Goal: Task Accomplishment & Management: Use online tool/utility

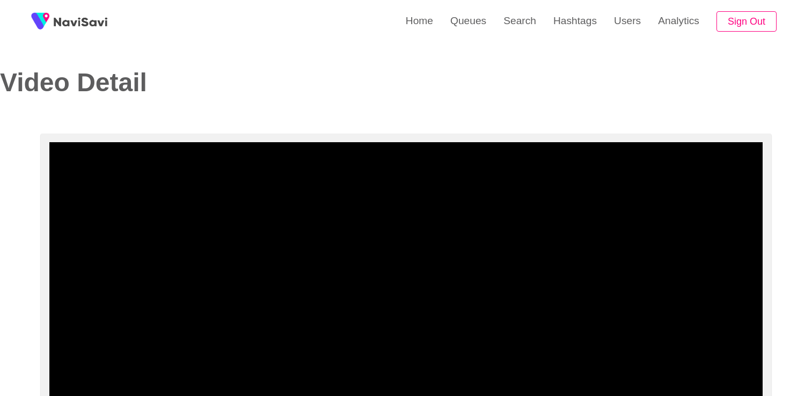
select select "**********"
select select "**"
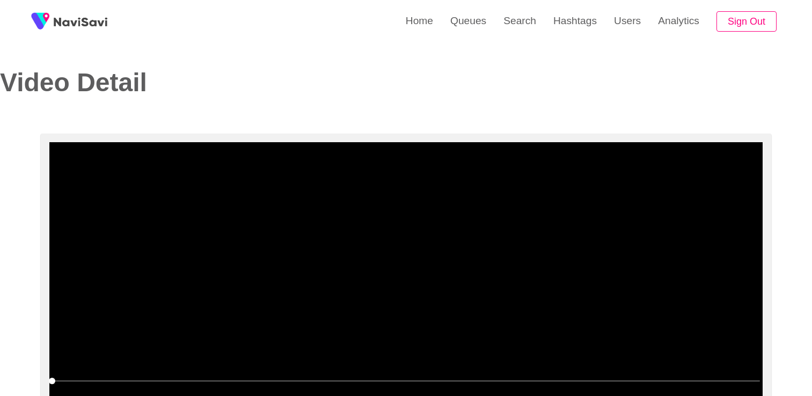
scroll to position [107, 0]
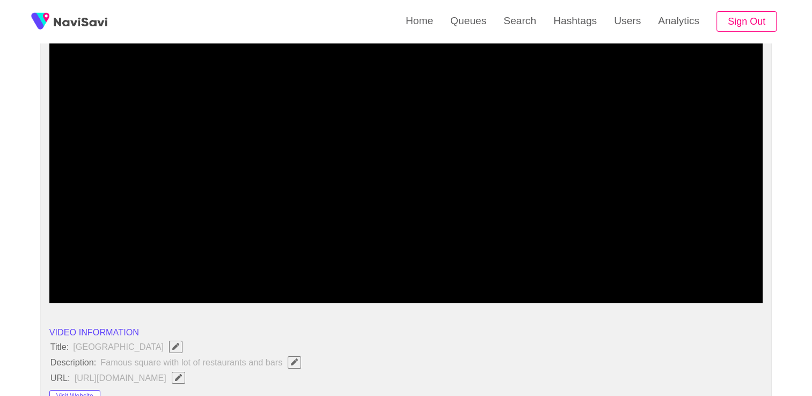
drag, startPoint x: 82, startPoint y: 275, endPoint x: 0, endPoint y: 276, distance: 81.6
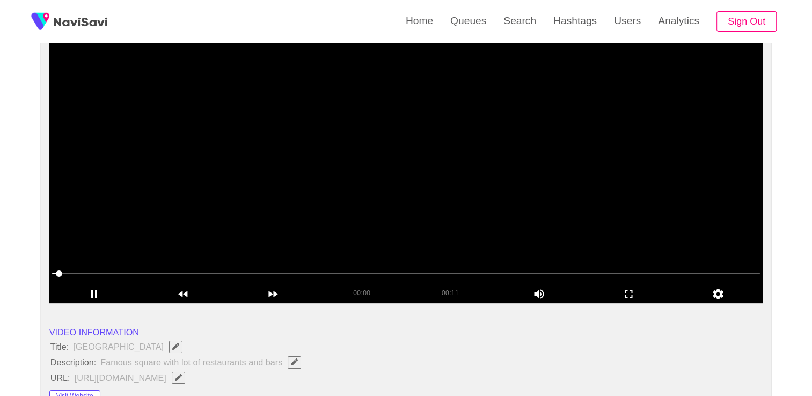
click at [56, 276] on span at bounding box center [59, 273] width 6 height 6
click at [639, 293] on icon "add" at bounding box center [628, 294] width 89 height 13
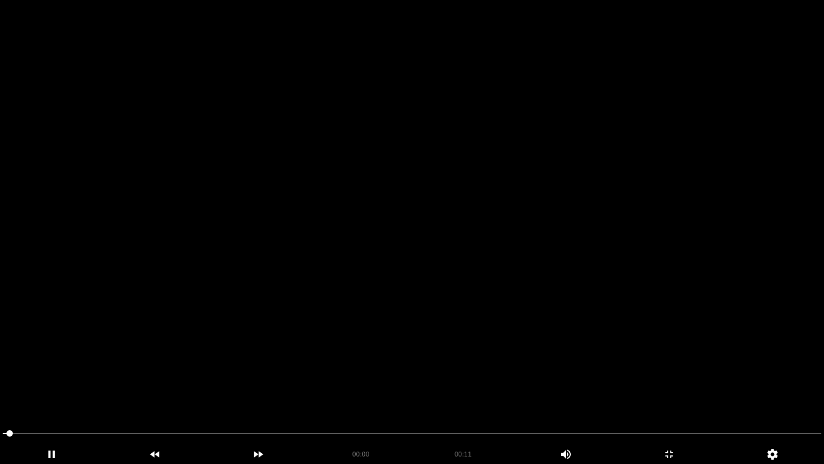
click at [501, 304] on video at bounding box center [412, 232] width 824 height 464
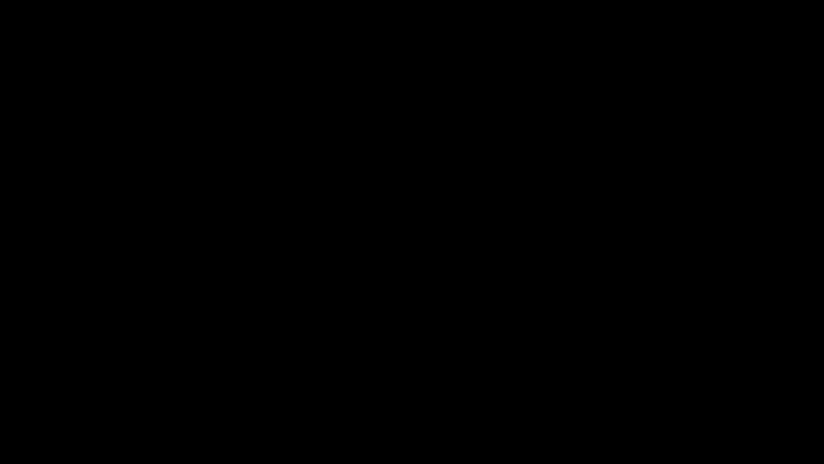
click at [0, 396] on div at bounding box center [412, 434] width 828 height 28
click at [253, 379] on video at bounding box center [412, 232] width 824 height 464
click at [256, 380] on video at bounding box center [412, 232] width 824 height 464
click at [700, 396] on icon "add" at bounding box center [669, 454] width 103 height 13
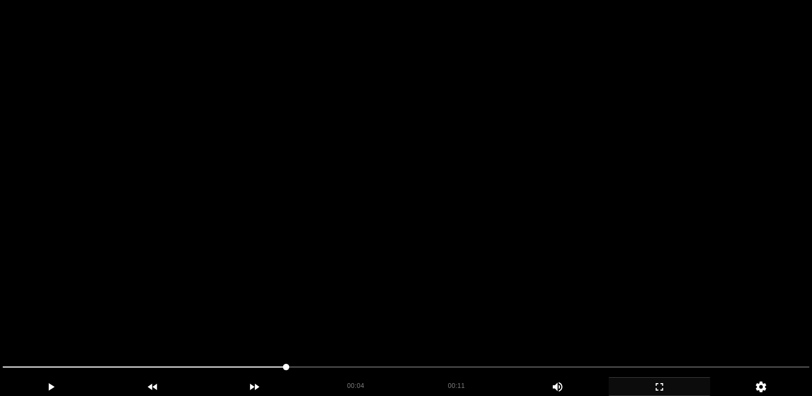
scroll to position [322, 0]
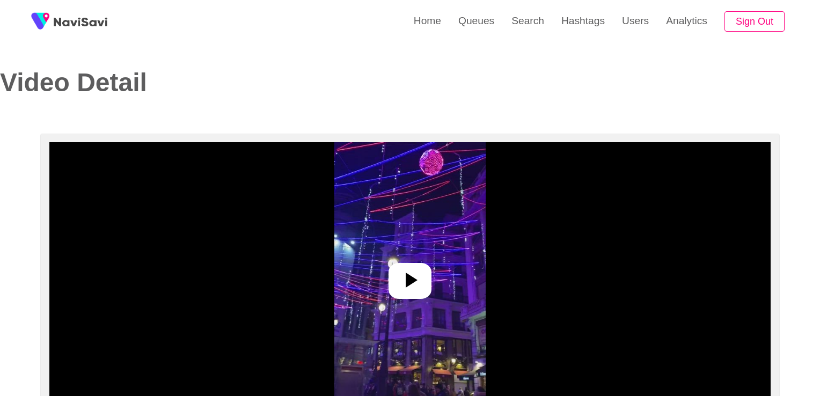
select select "**"
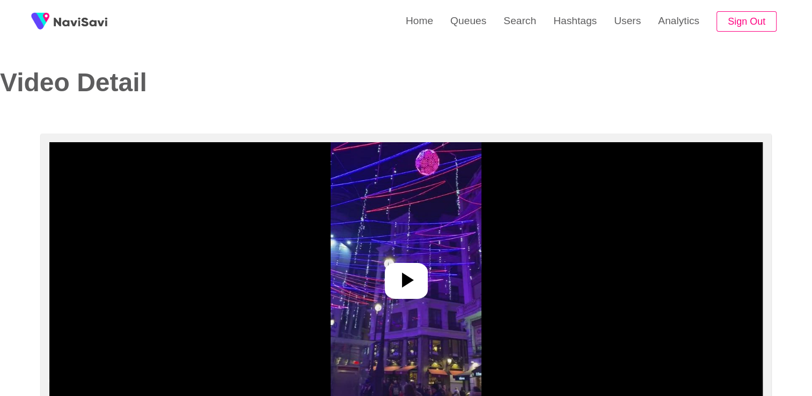
select select "**********"
click at [420, 280] on div at bounding box center [406, 281] width 43 height 36
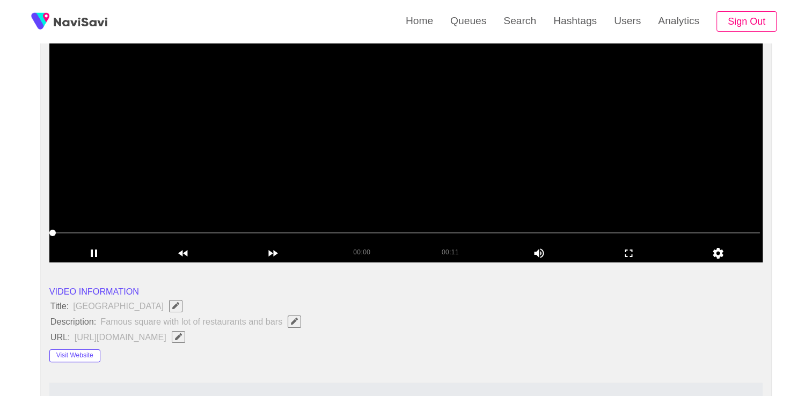
scroll to position [161, 0]
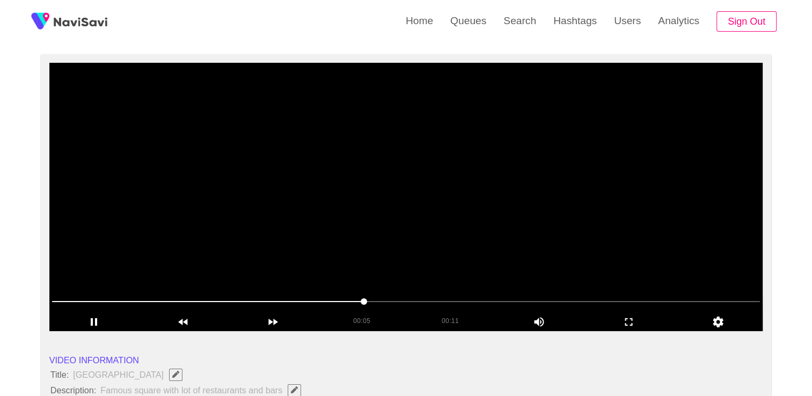
scroll to position [75, 0]
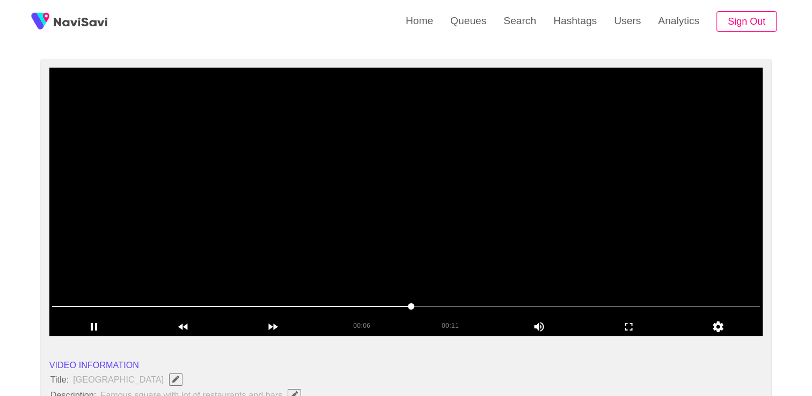
drag, startPoint x: 453, startPoint y: 188, endPoint x: 421, endPoint y: 228, distance: 51.1
click at [453, 188] on video at bounding box center [406, 202] width 714 height 268
click at [174, 295] on section "00:06 00:11 Picture In Picture 1 Error: Failed to load Video" at bounding box center [406, 202] width 714 height 268
drag, startPoint x: 228, startPoint y: 304, endPoint x: 223, endPoint y: 306, distance: 5.5
click at [226, 306] on span at bounding box center [229, 306] width 6 height 6
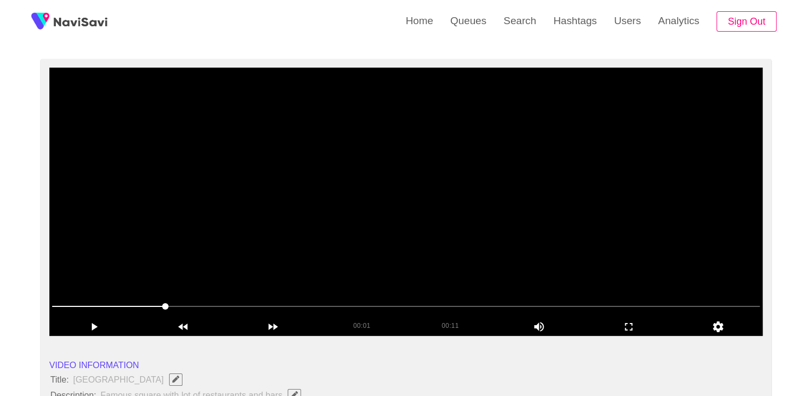
click at [162, 310] on span at bounding box center [165, 306] width 6 height 6
drag, startPoint x: 239, startPoint y: 320, endPoint x: 316, endPoint y: 320, distance: 76.7
click at [262, 320] on icon "add" at bounding box center [273, 326] width 89 height 13
drag, startPoint x: 316, startPoint y: 320, endPoint x: 412, endPoint y: 317, distance: 96.1
click at [375, 320] on div "00:01 00:11 Picture In Picture 1" at bounding box center [406, 326] width 714 height 19
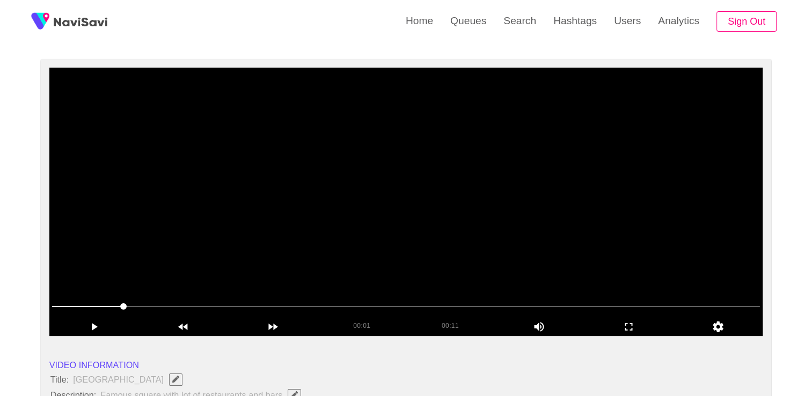
drag, startPoint x: 412, startPoint y: 317, endPoint x: 430, endPoint y: 315, distance: 18.9
click at [425, 317] on div "00:11" at bounding box center [450, 324] width 89 height 14
drag, startPoint x: 453, startPoint y: 312, endPoint x: 526, endPoint y: 309, distance: 73.1
drag, startPoint x: 617, startPoint y: 311, endPoint x: 644, endPoint y: 310, distance: 27.4
drag, startPoint x: 644, startPoint y: 310, endPoint x: 654, endPoint y: 309, distance: 10.3
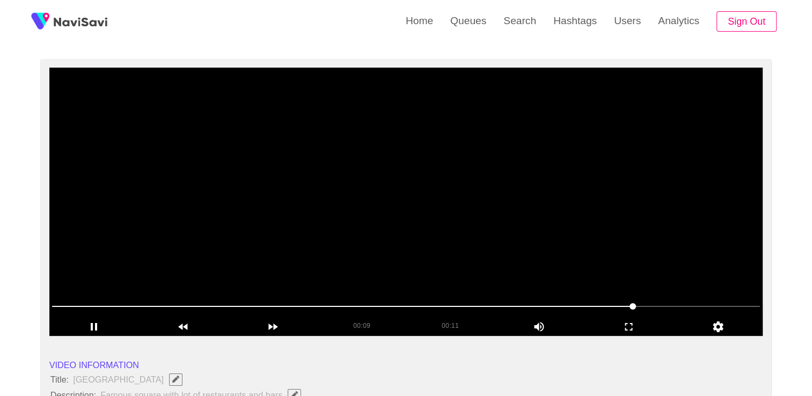
click at [376, 321] on div "00:09 00:11 Picture In Picture 1" at bounding box center [406, 326] width 714 height 19
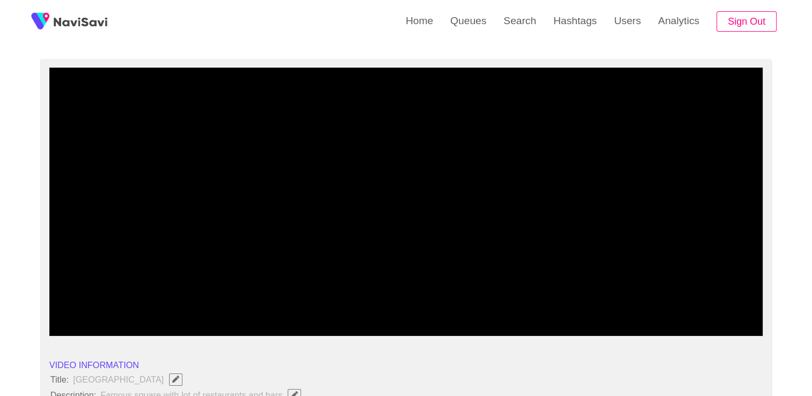
drag, startPoint x: 277, startPoint y: 309, endPoint x: 212, endPoint y: 308, distance: 65.5
click at [208, 308] on span at bounding box center [207, 306] width 6 height 6
